Goal: Task Accomplishment & Management: Complete application form

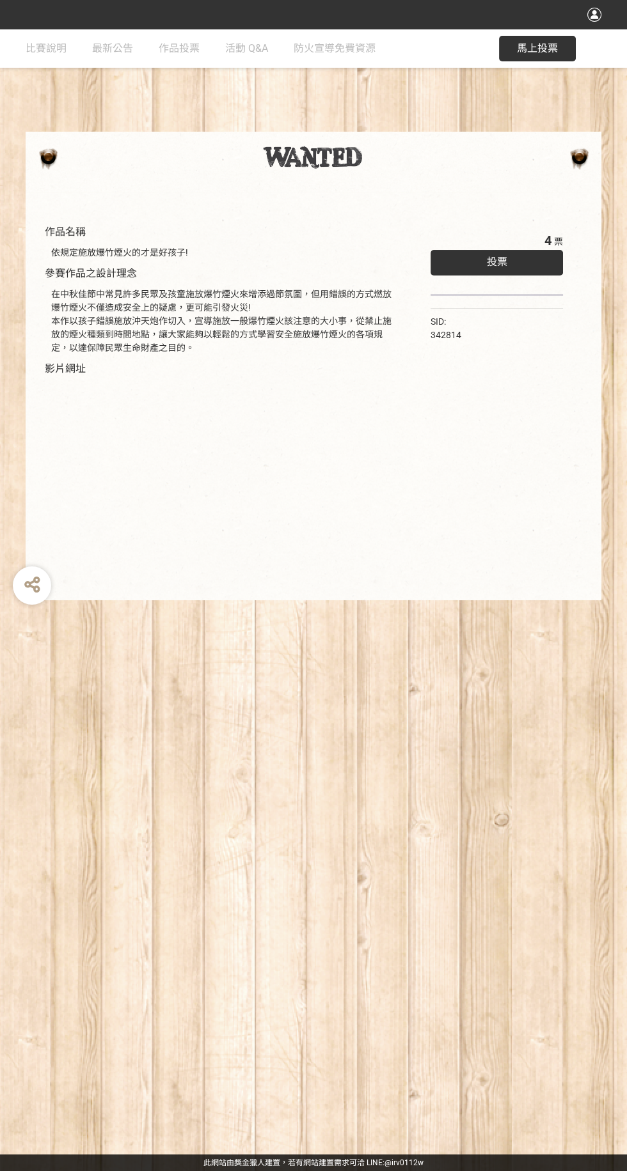
click at [519, 253] on div "投票" at bounding box center [496, 263] width 132 height 26
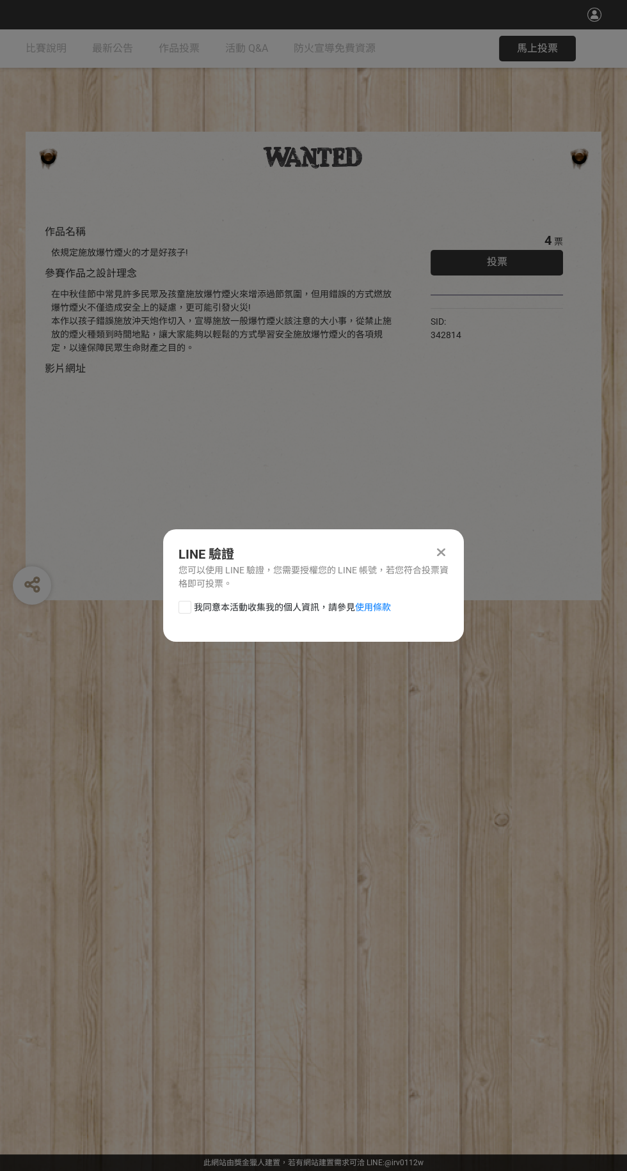
click at [182, 607] on div at bounding box center [184, 607] width 13 height 13
checkbox input "true"
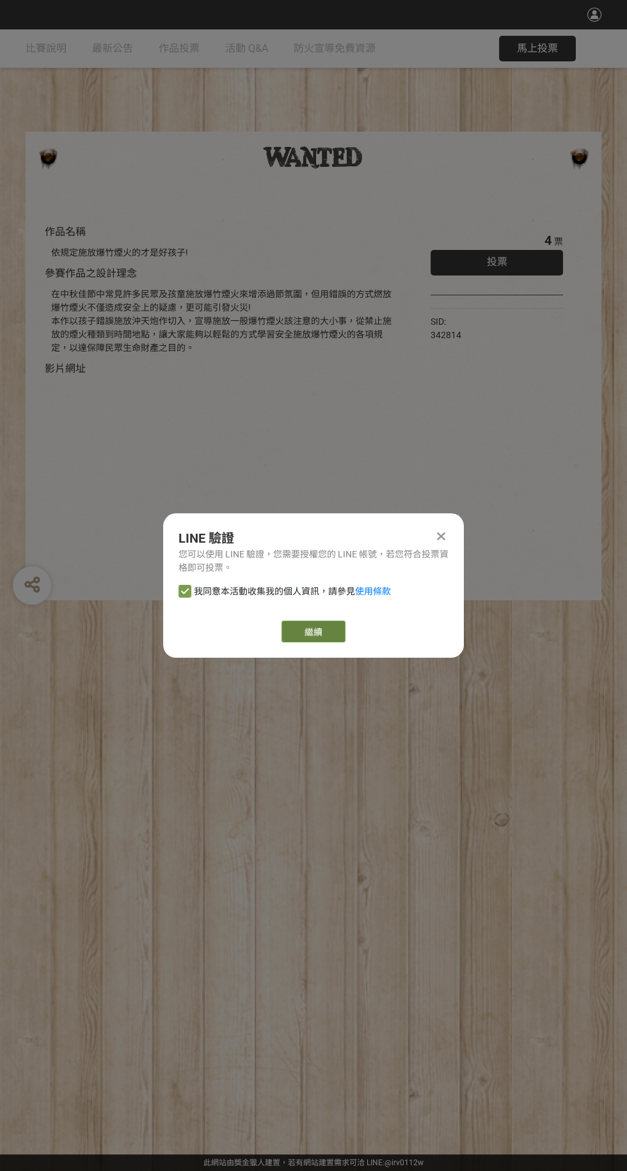
click at [336, 634] on link "繼續" at bounding box center [313, 632] width 64 height 22
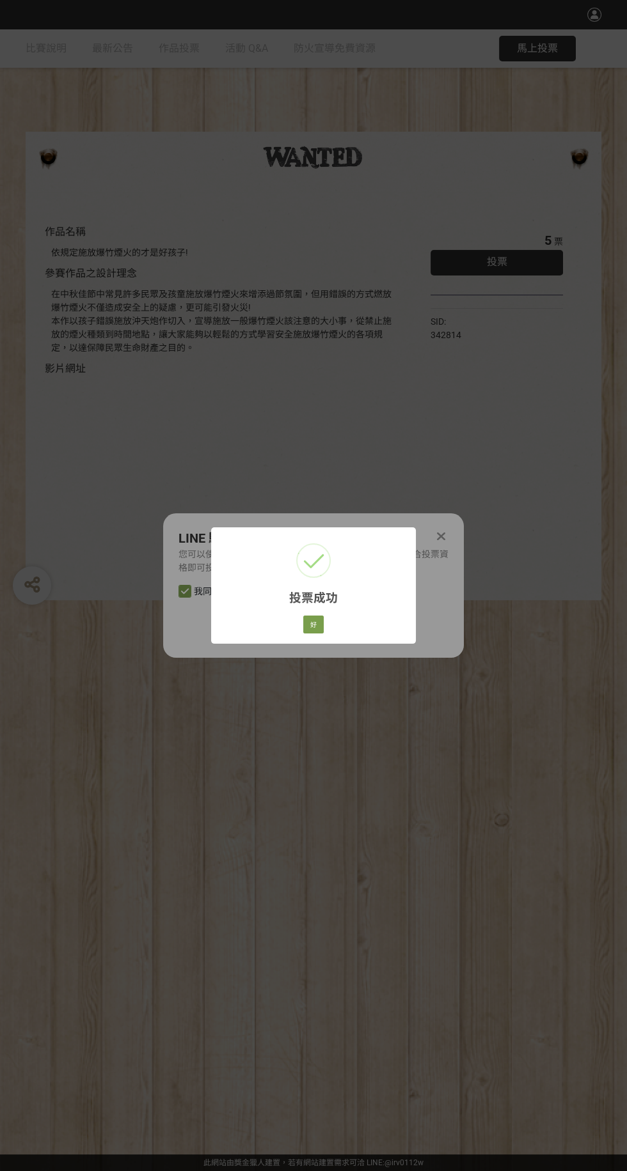
click at [444, 538] on div "投票成功 × 好 Cancel" at bounding box center [313, 585] width 627 height 1171
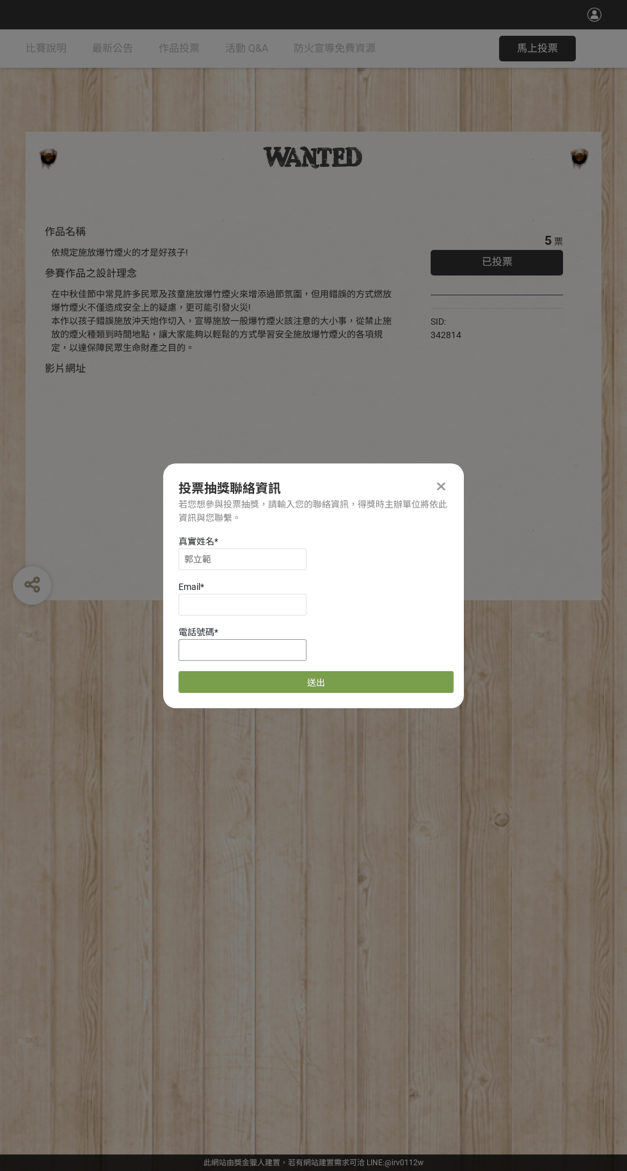
click at [296, 648] on input at bounding box center [242, 650] width 128 height 22
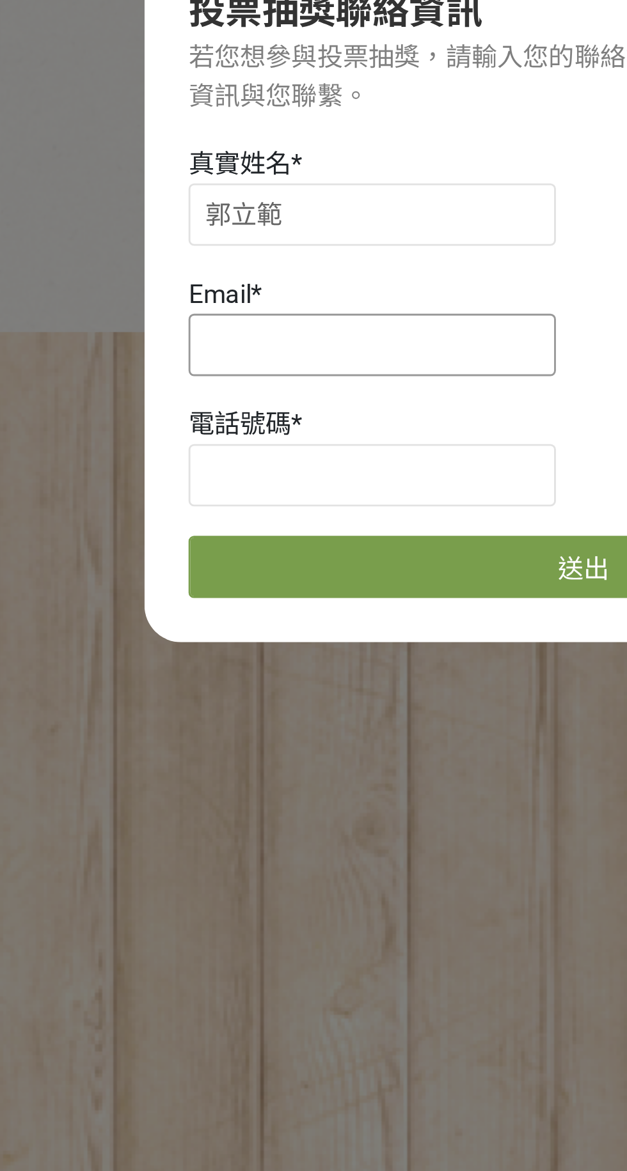
click at [259, 609] on input at bounding box center [242, 605] width 128 height 22
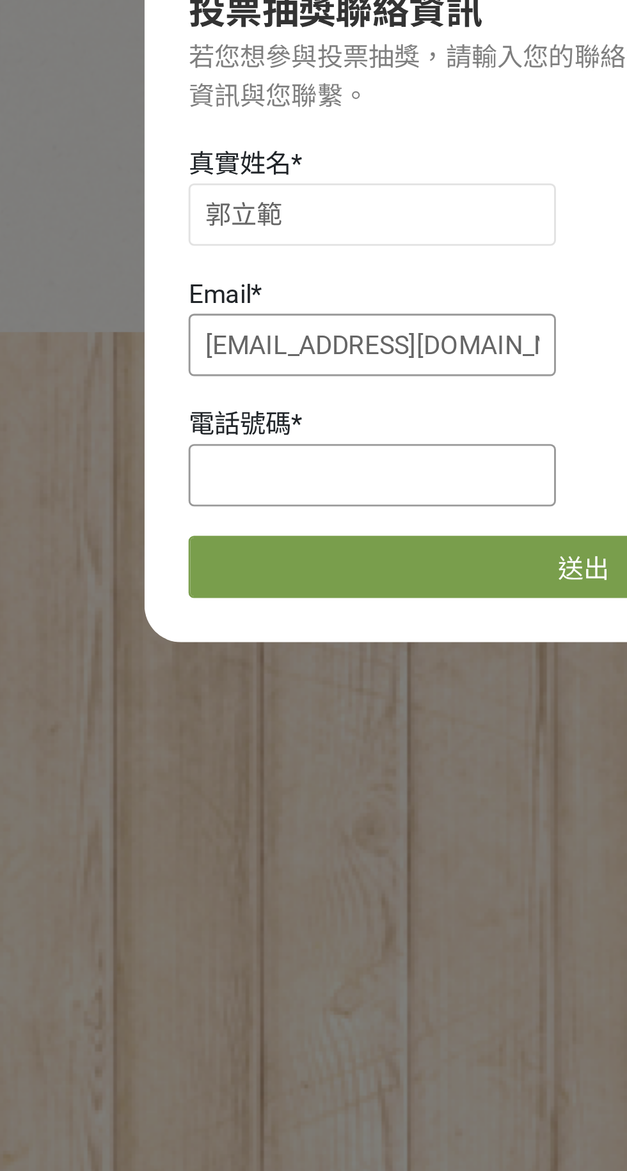
type input "[EMAIL_ADDRESS][DOMAIN_NAME]"
click at [255, 647] on input at bounding box center [242, 650] width 128 height 22
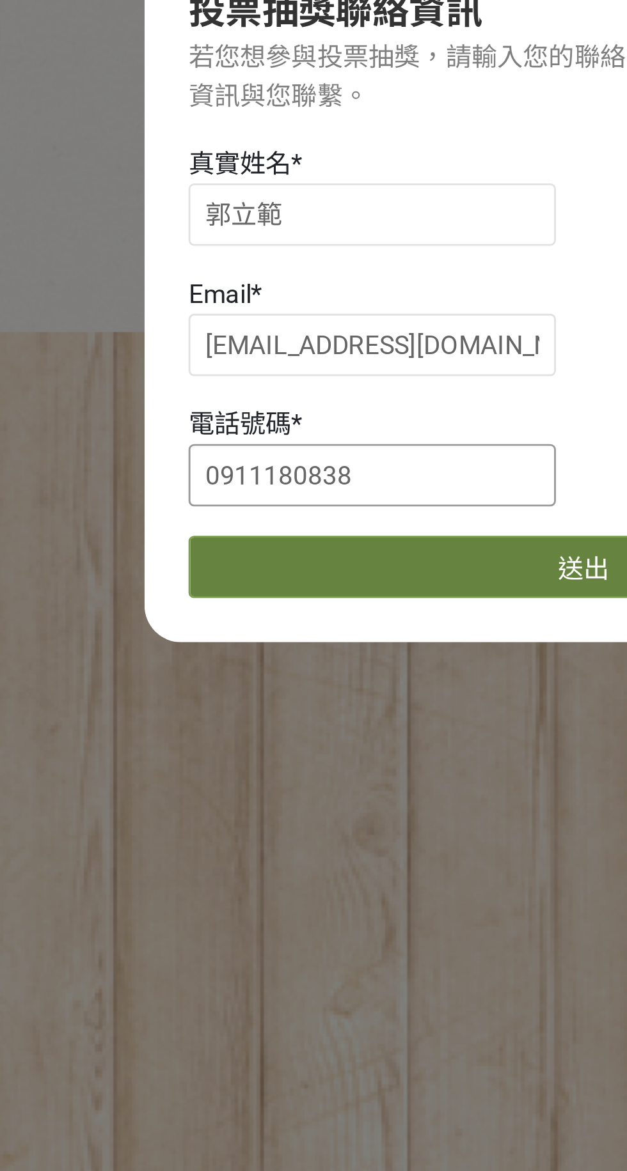
type input "0911180838"
click at [297, 680] on button "送出" at bounding box center [315, 682] width 275 height 22
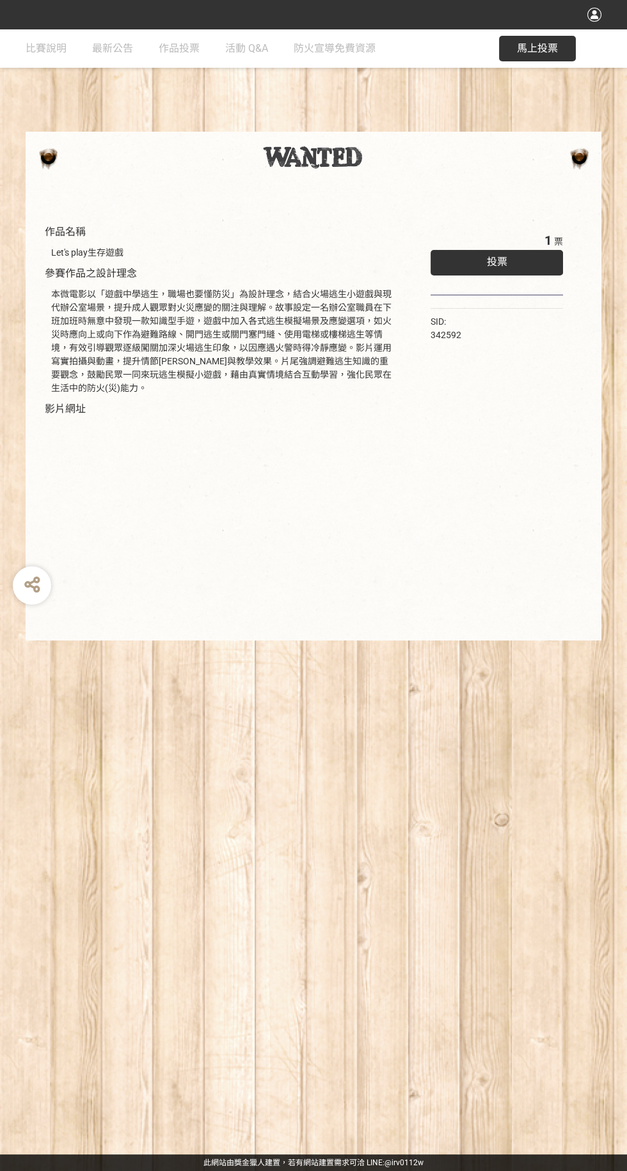
click at [531, 253] on div "投票" at bounding box center [496, 263] width 132 height 26
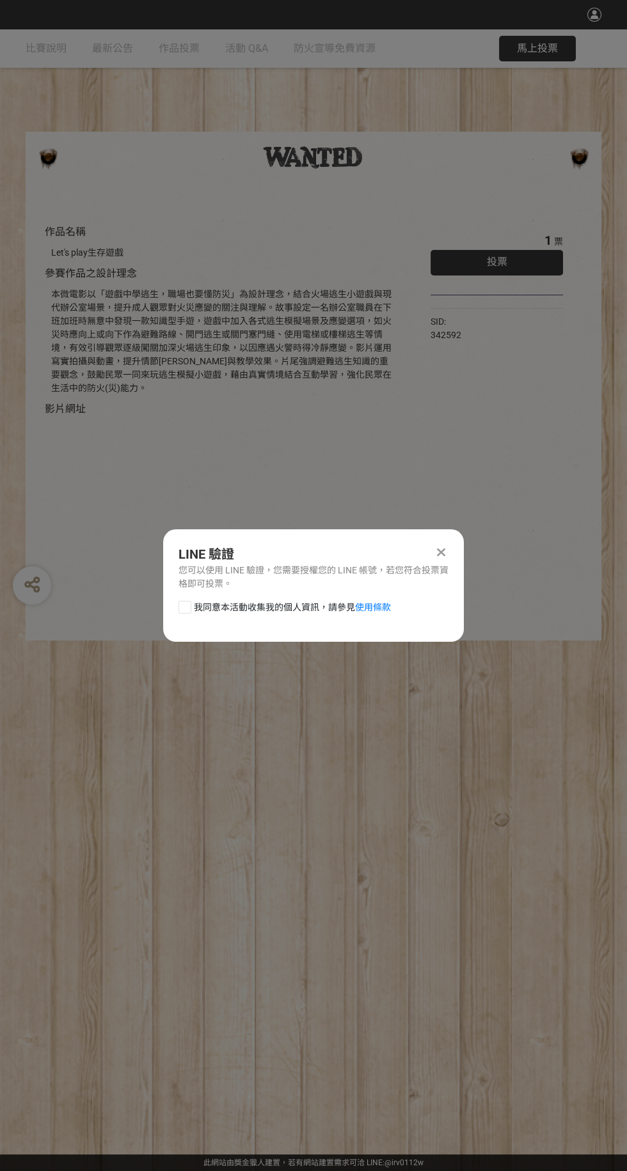
click at [180, 607] on div at bounding box center [184, 607] width 13 height 13
checkbox input "true"
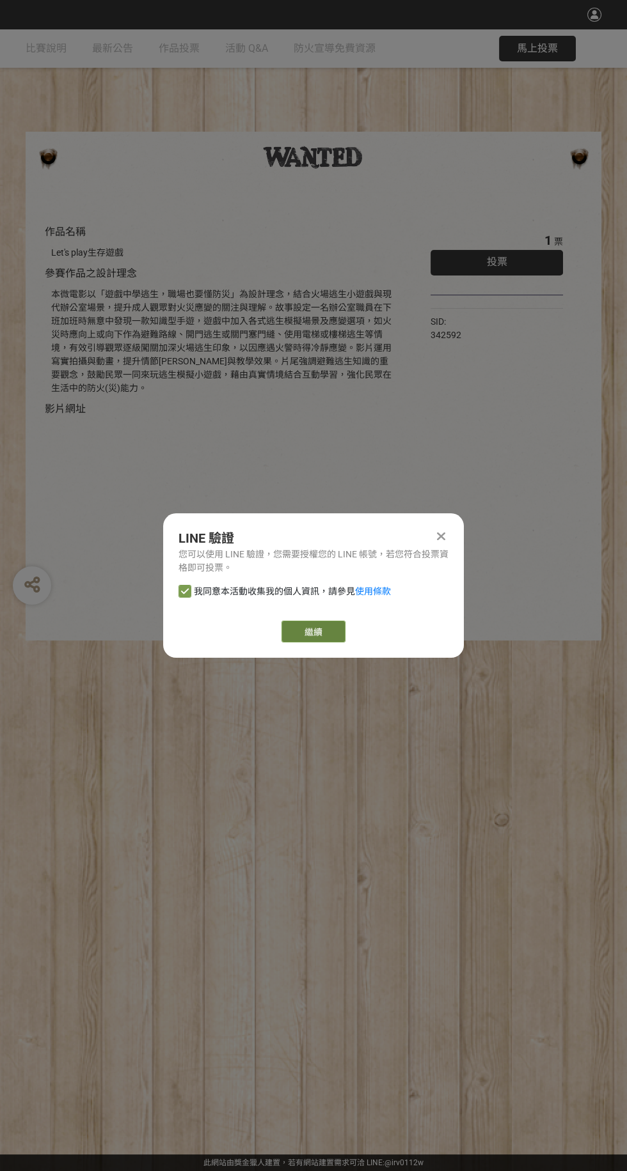
click at [313, 633] on button "繼續" at bounding box center [313, 632] width 64 height 22
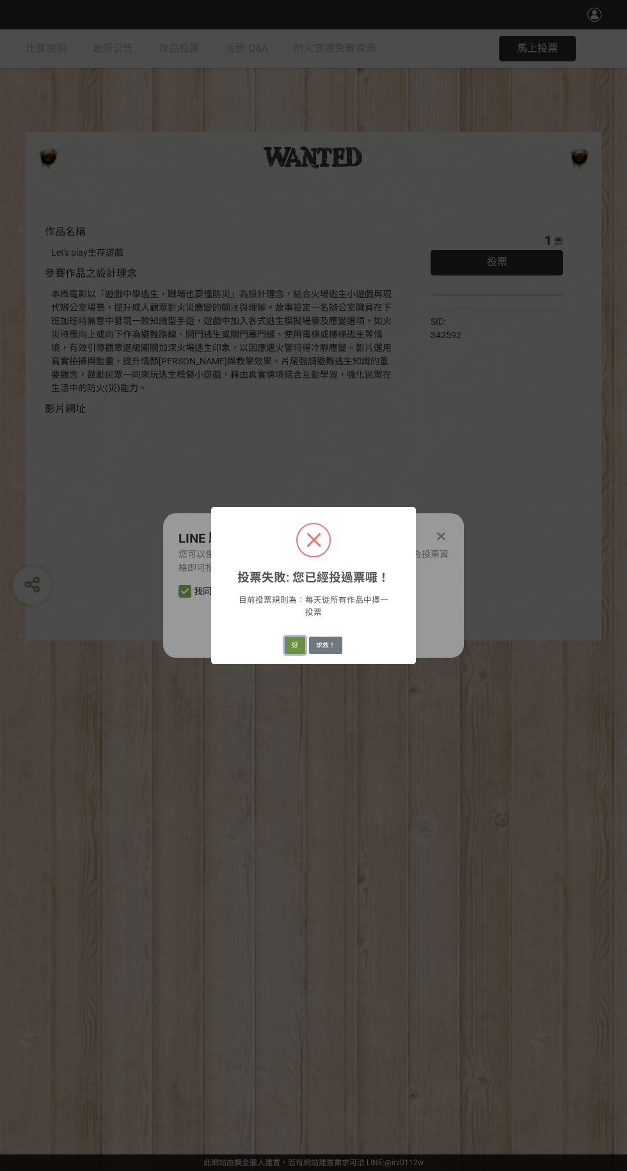
click at [288, 652] on button "好" at bounding box center [295, 646] width 20 height 18
